Goal: Answer question/provide support

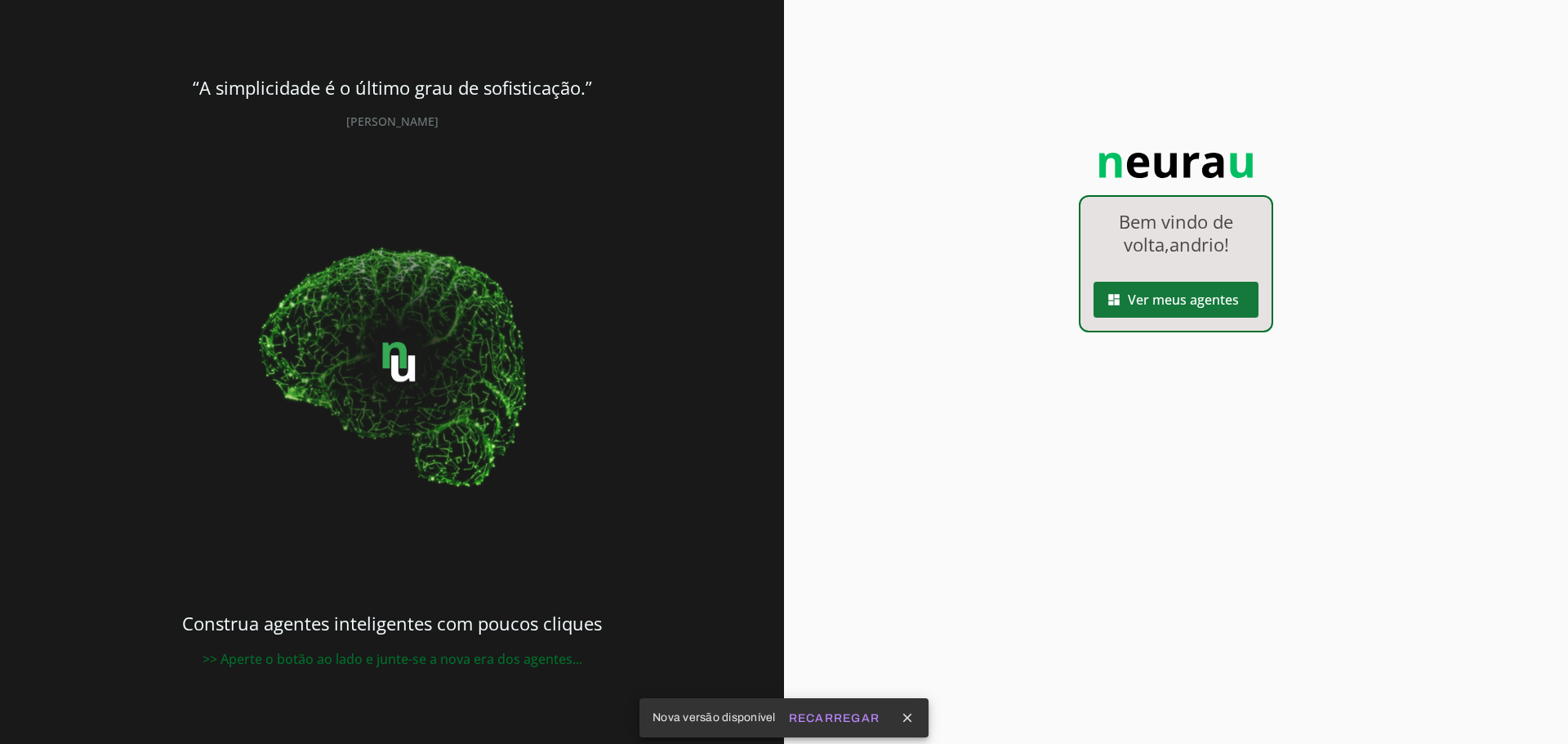
click at [1217, 284] on span at bounding box center [1176, 299] width 165 height 39
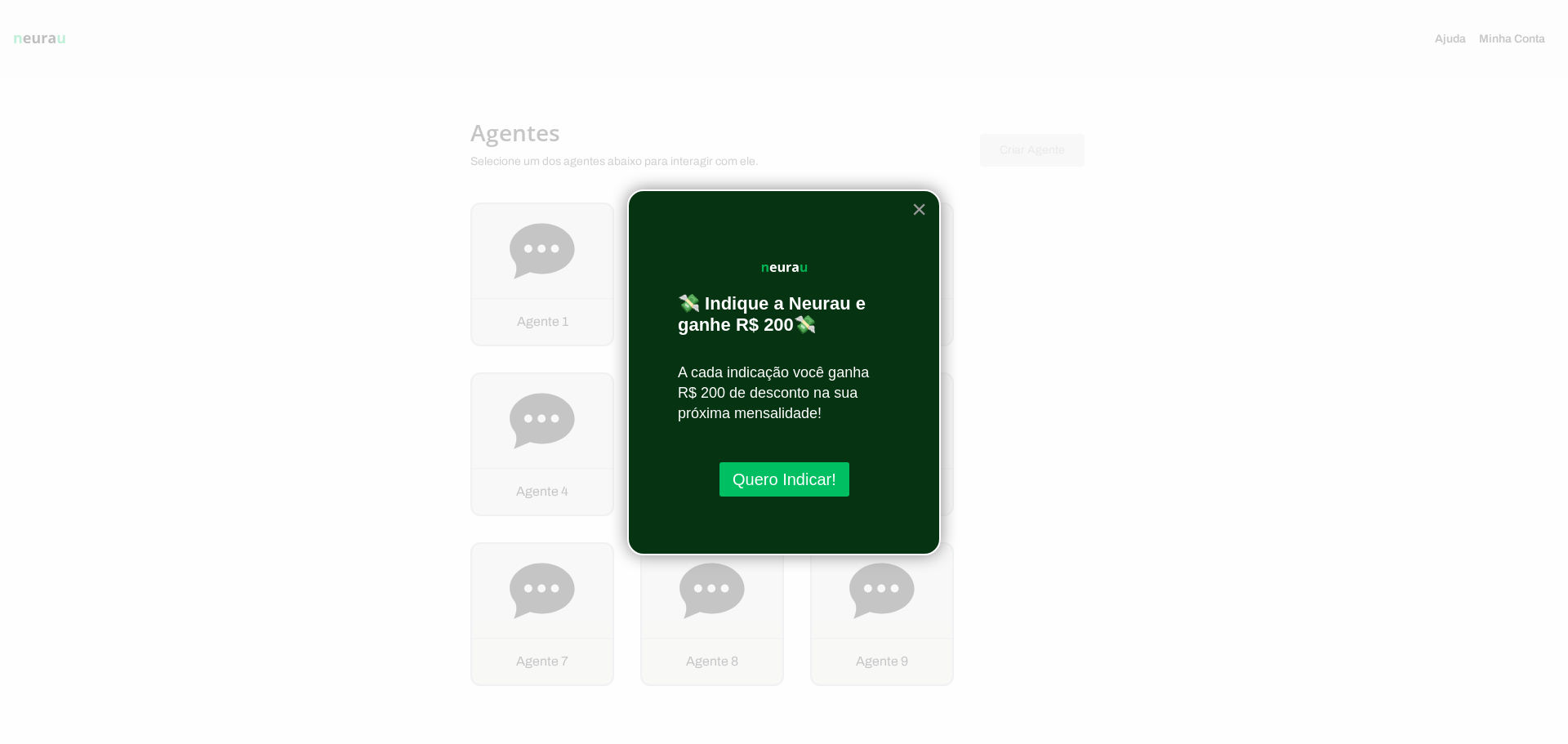
click at [923, 209] on button "×" at bounding box center [920, 209] width 16 height 27
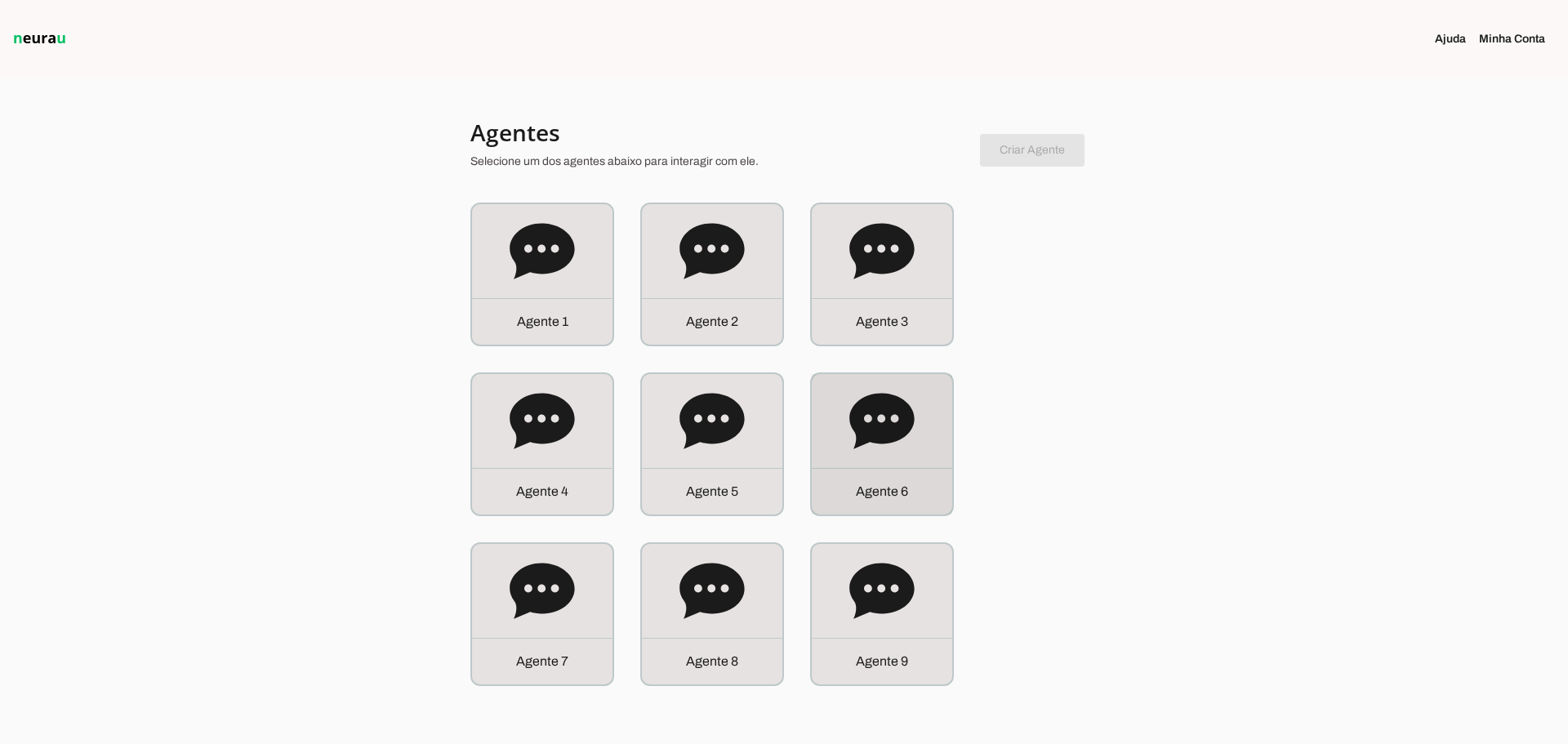
click at [907, 430] on icon at bounding box center [881, 421] width 65 height 56
